Goal: Information Seeking & Learning: Learn about a topic

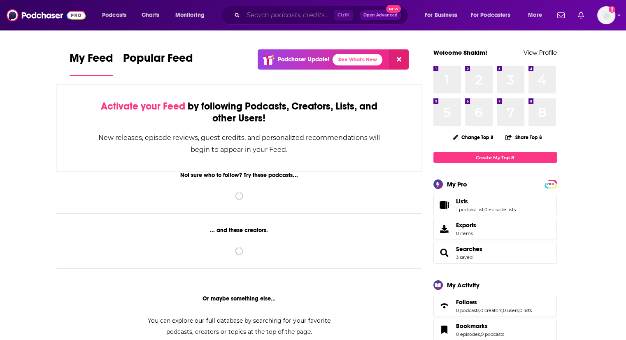
click at [288, 16] on input "Search podcasts, credits, & more..." at bounding box center [288, 15] width 91 height 13
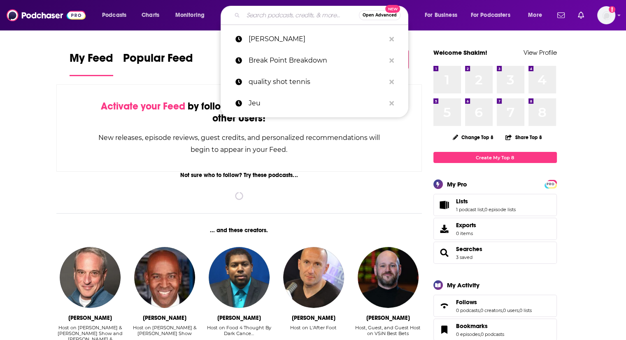
paste input "Tennis Piochas"
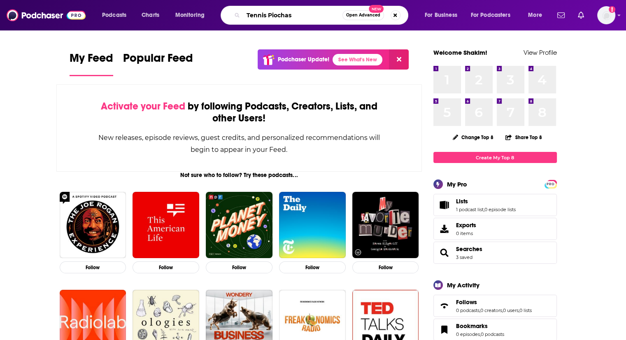
type input "Tennis Piochas"
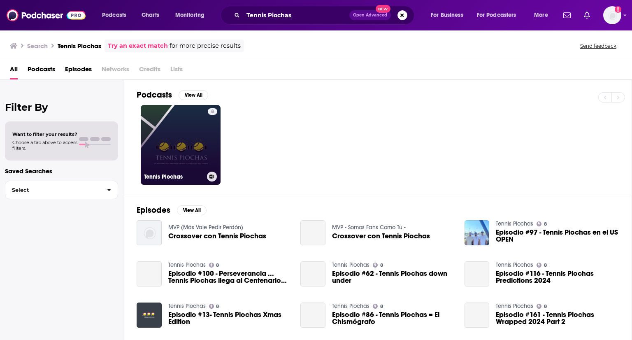
click at [188, 150] on link "8 Tennis Piochas" at bounding box center [181, 145] width 80 height 80
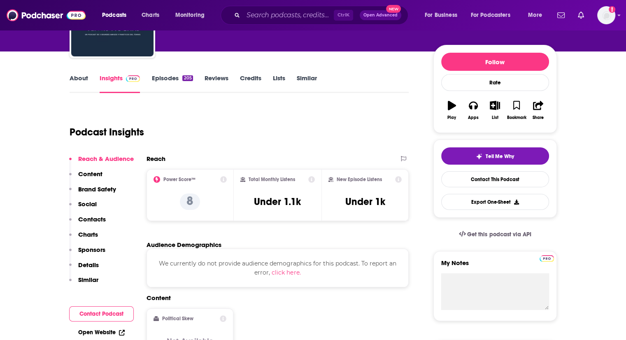
scroll to position [124, 0]
